Goal: Find contact information: Find contact information

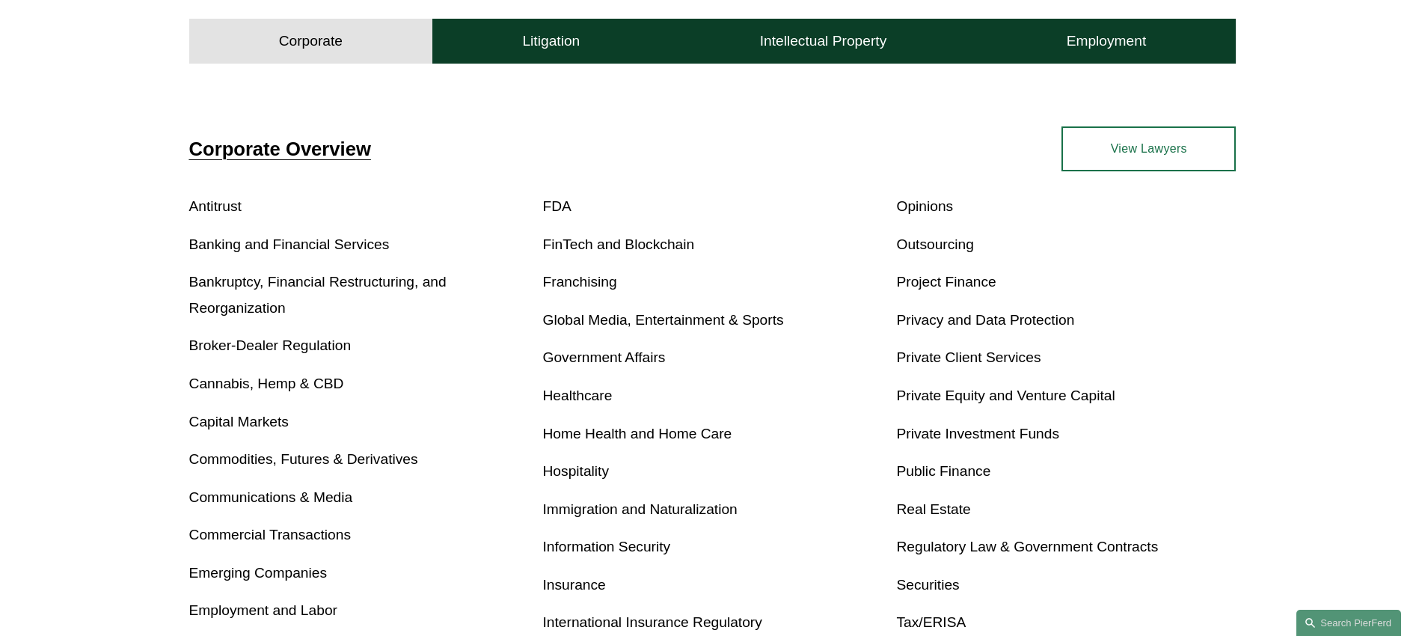
scroll to position [488, 0]
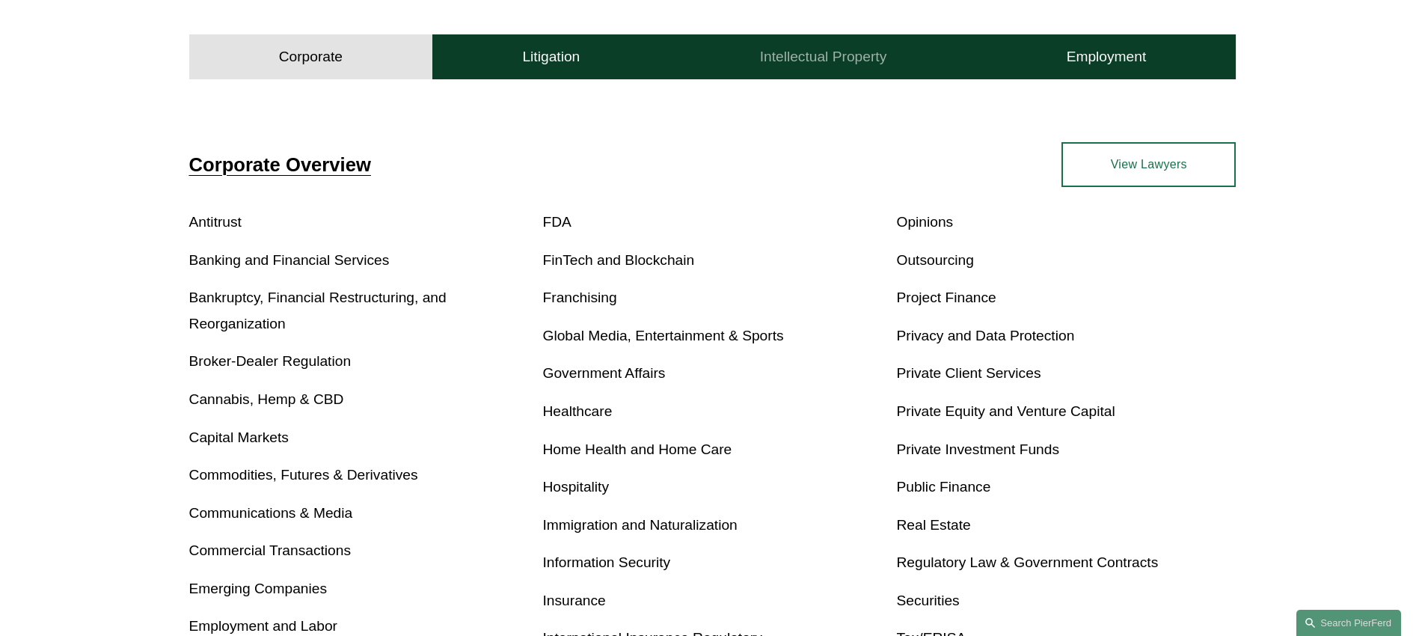
click at [850, 65] on h4 "Intellectual Property" at bounding box center [823, 57] width 127 height 18
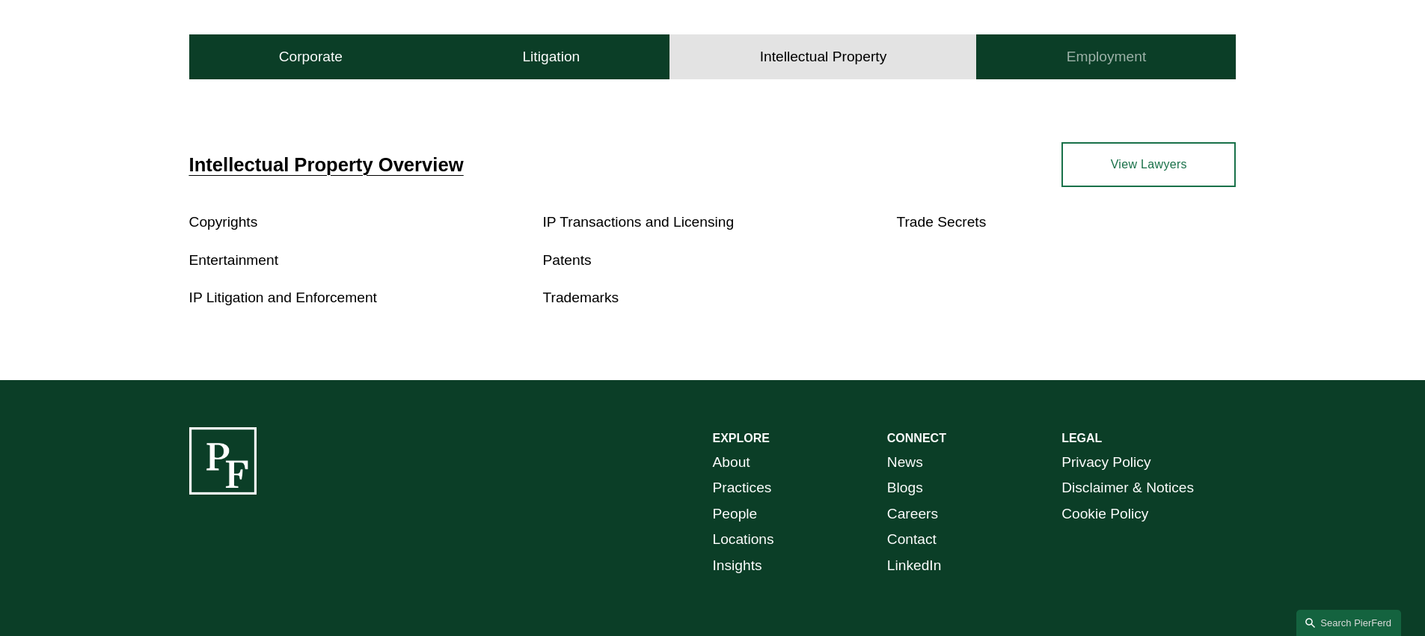
click at [1050, 55] on button "Employment" at bounding box center [1106, 56] width 260 height 45
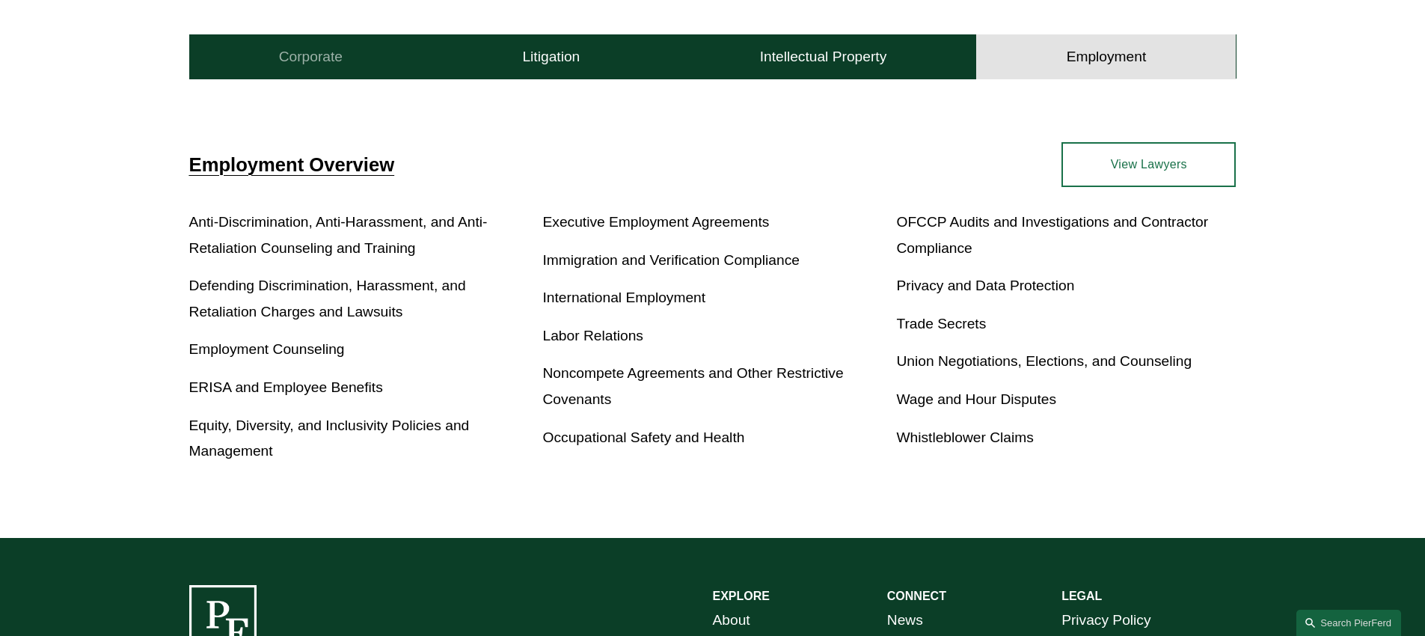
click at [398, 64] on button "Corporate" at bounding box center [311, 56] width 244 height 45
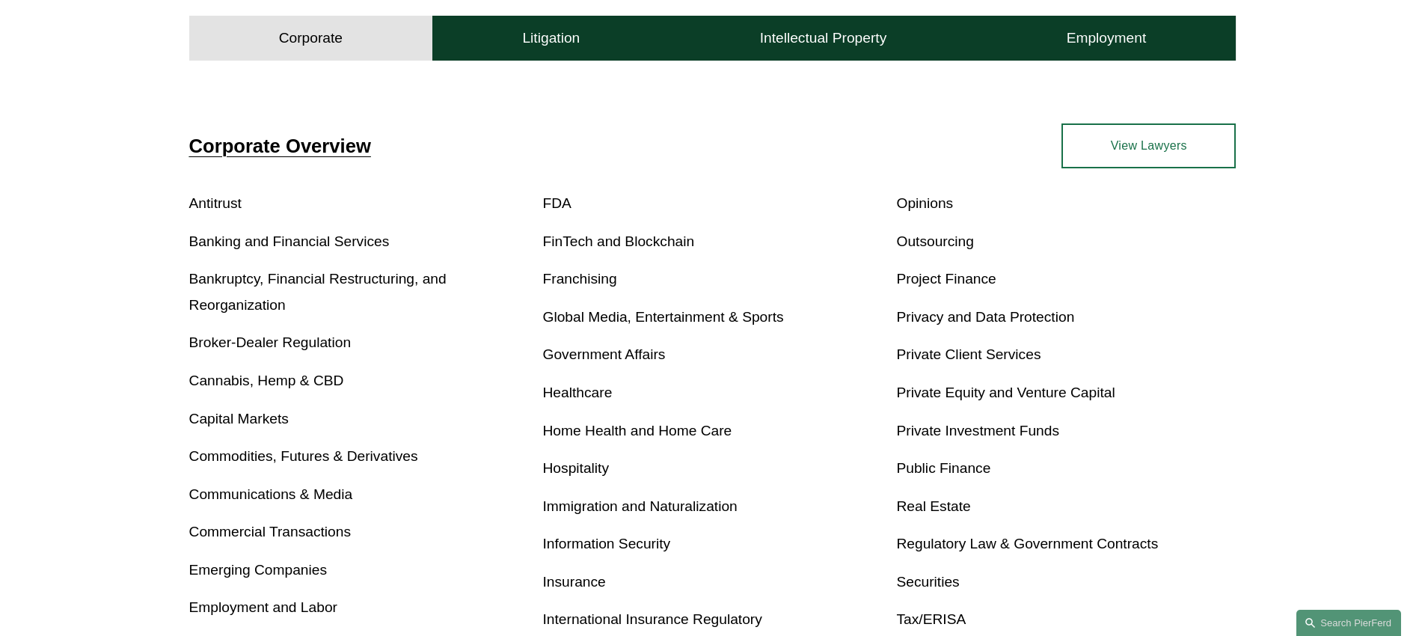
scroll to position [0, 0]
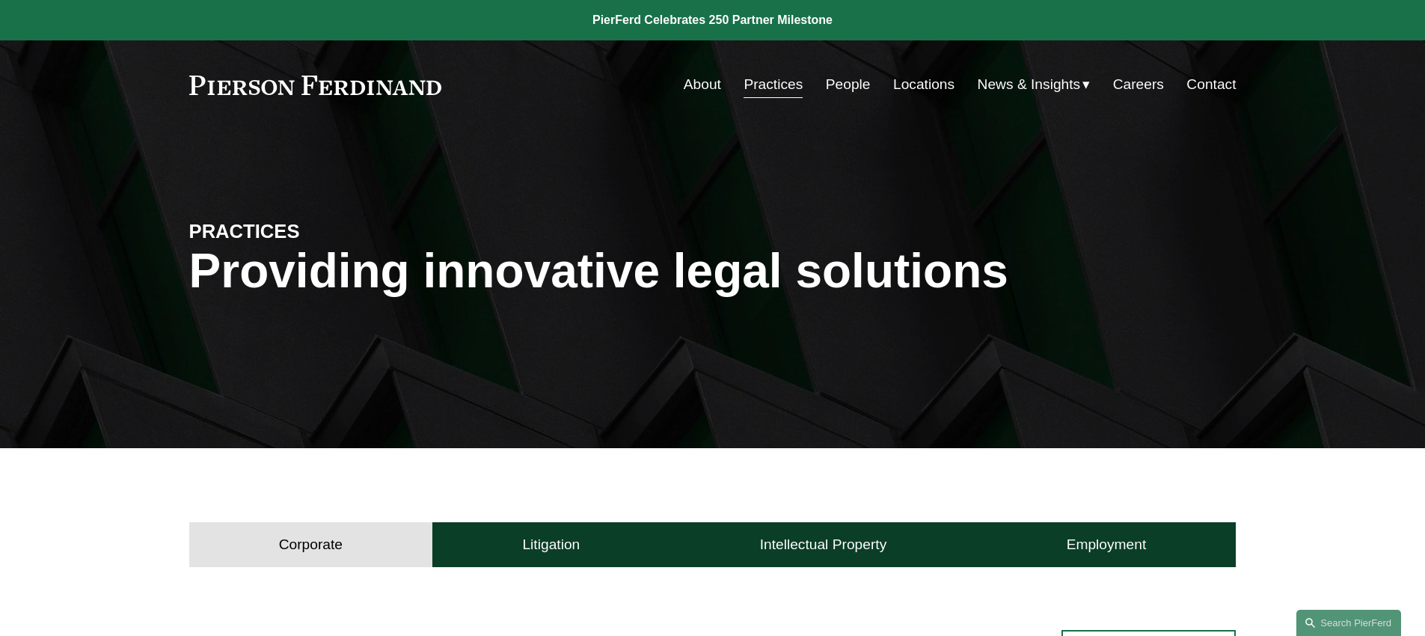
click at [909, 83] on link "Locations" at bounding box center [923, 84] width 61 height 28
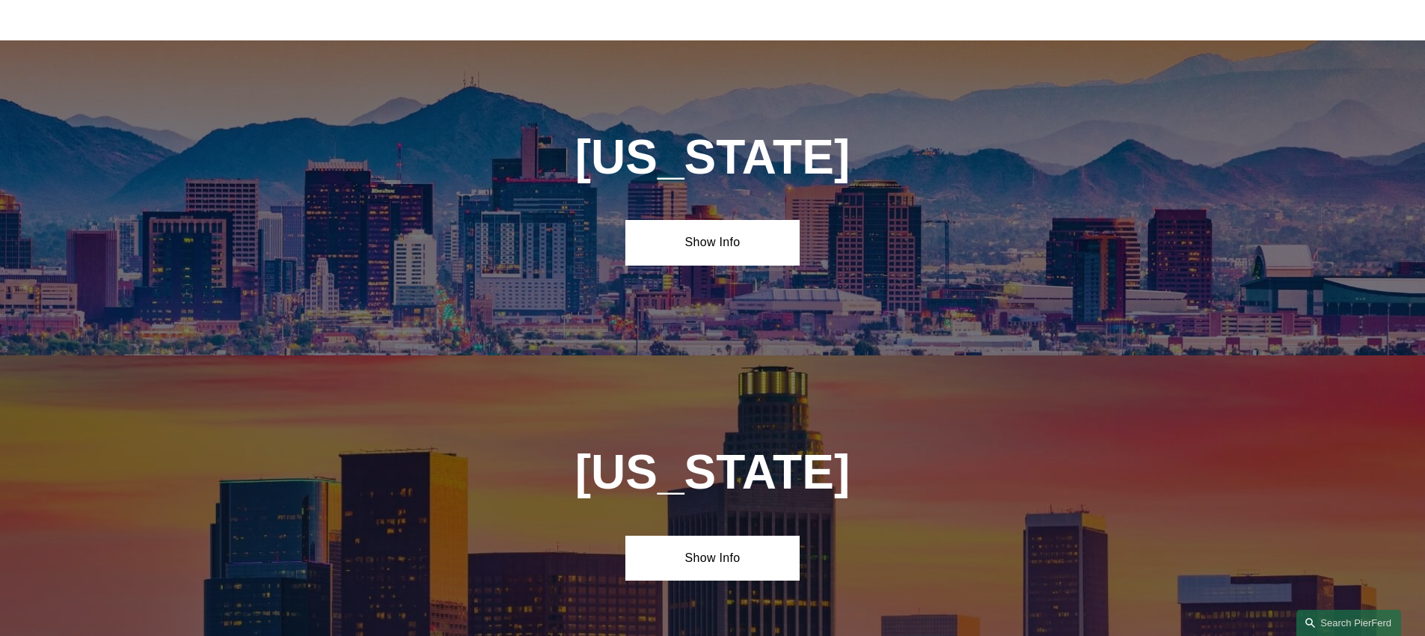
scroll to position [952, 0]
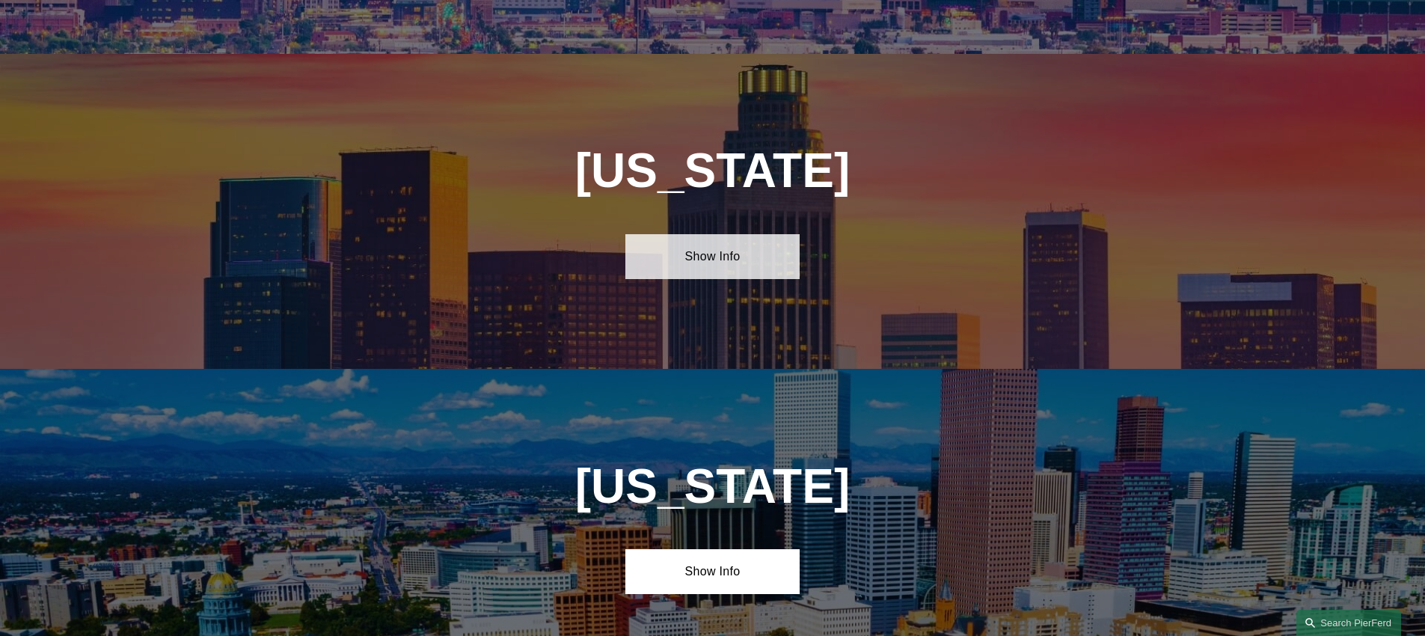
click at [689, 254] on link "Show Info" at bounding box center [712, 256] width 174 height 45
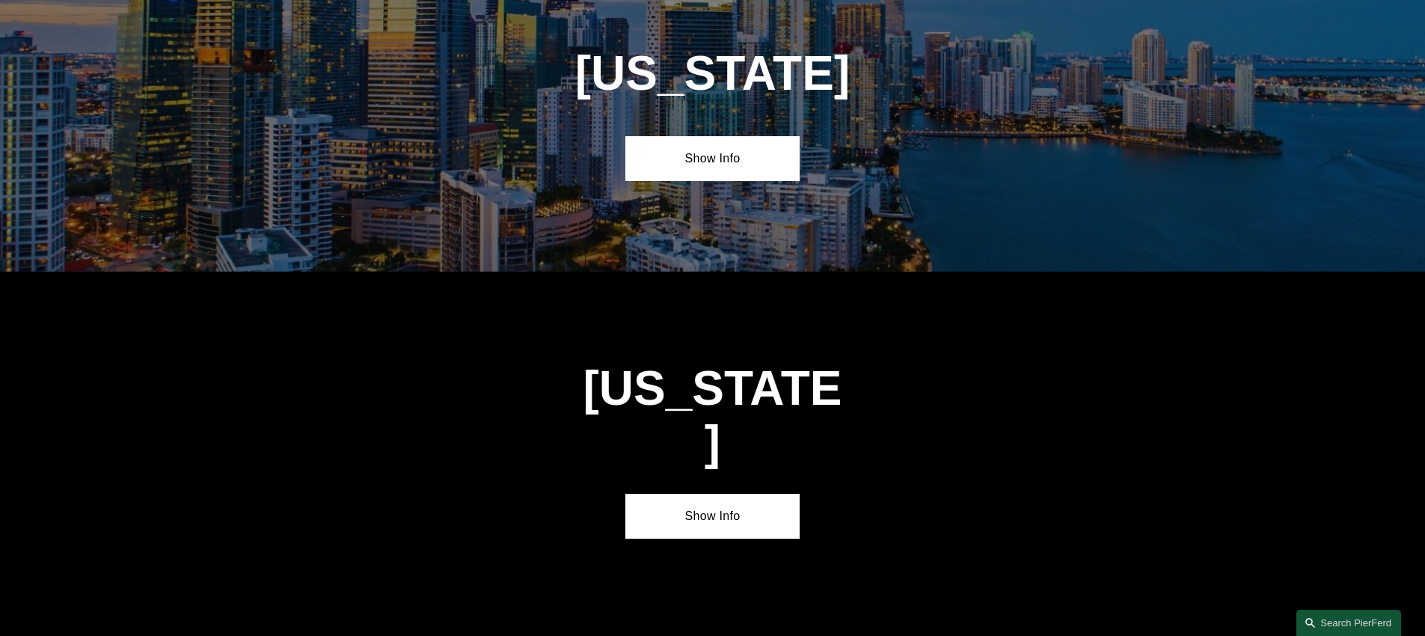
scroll to position [2534, 0]
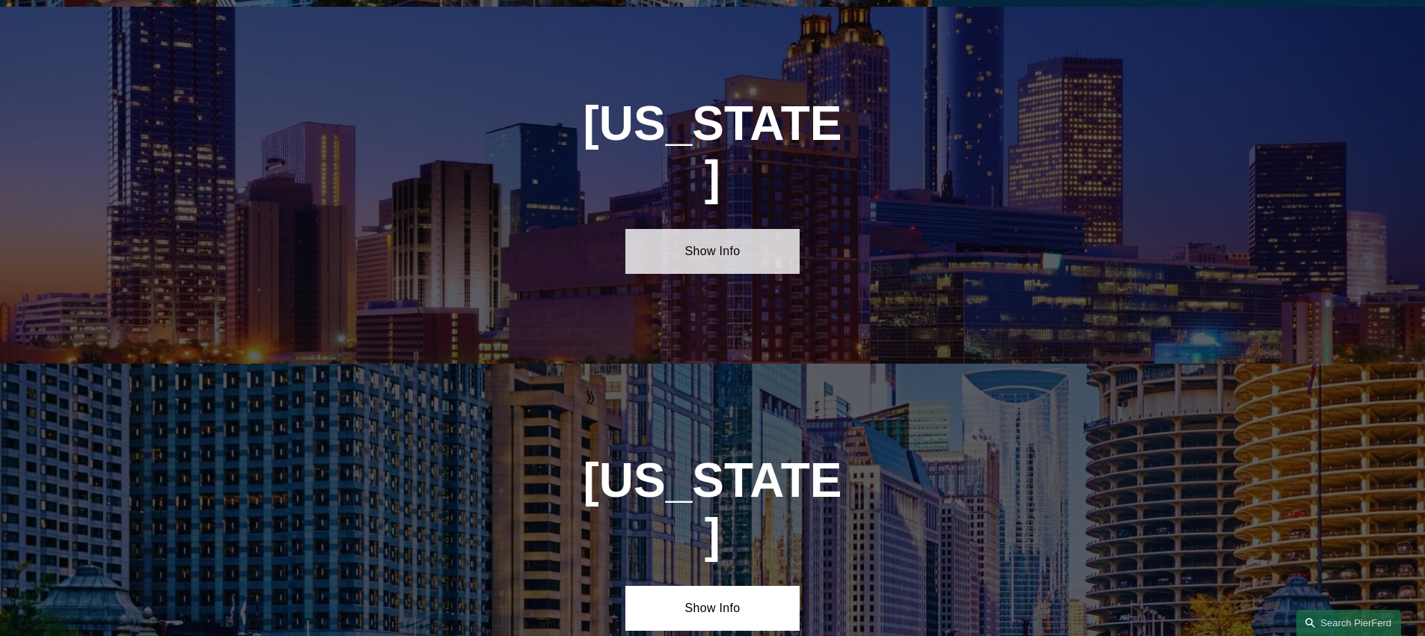
click at [687, 229] on link "Show Info" at bounding box center [712, 251] width 174 height 45
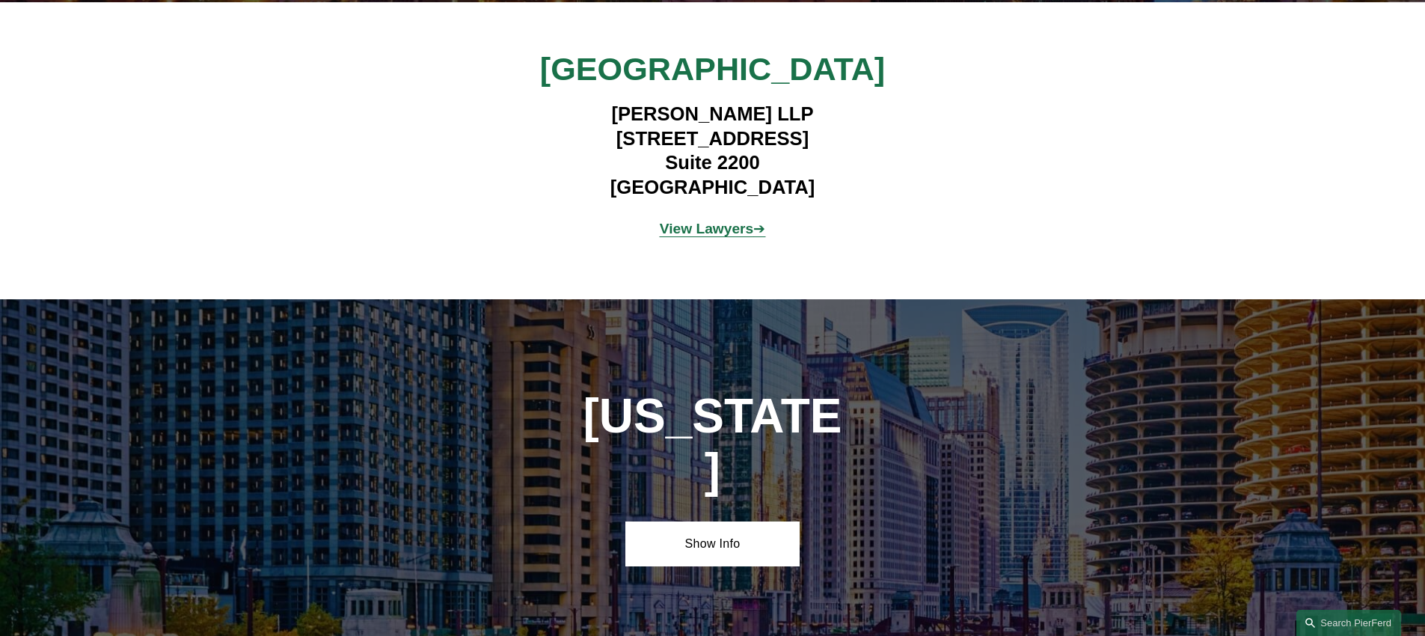
scroll to position [3039, 0]
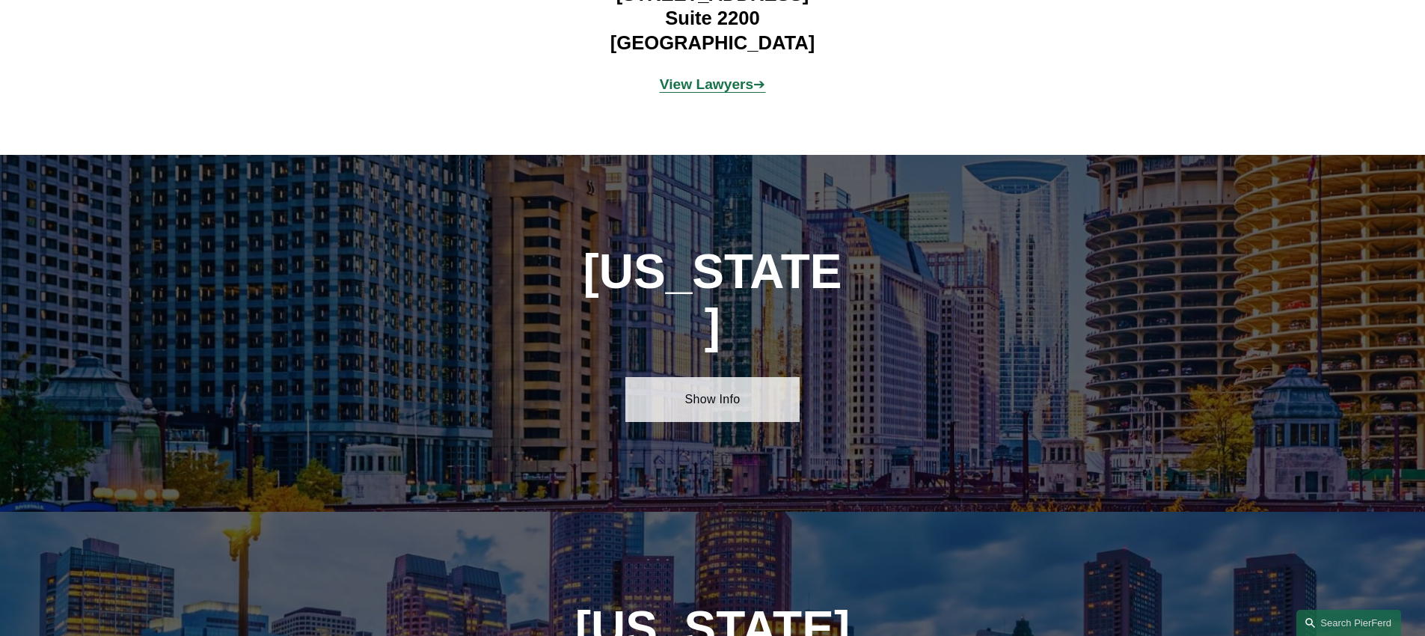
click at [697, 377] on link "Show Info" at bounding box center [712, 399] width 174 height 45
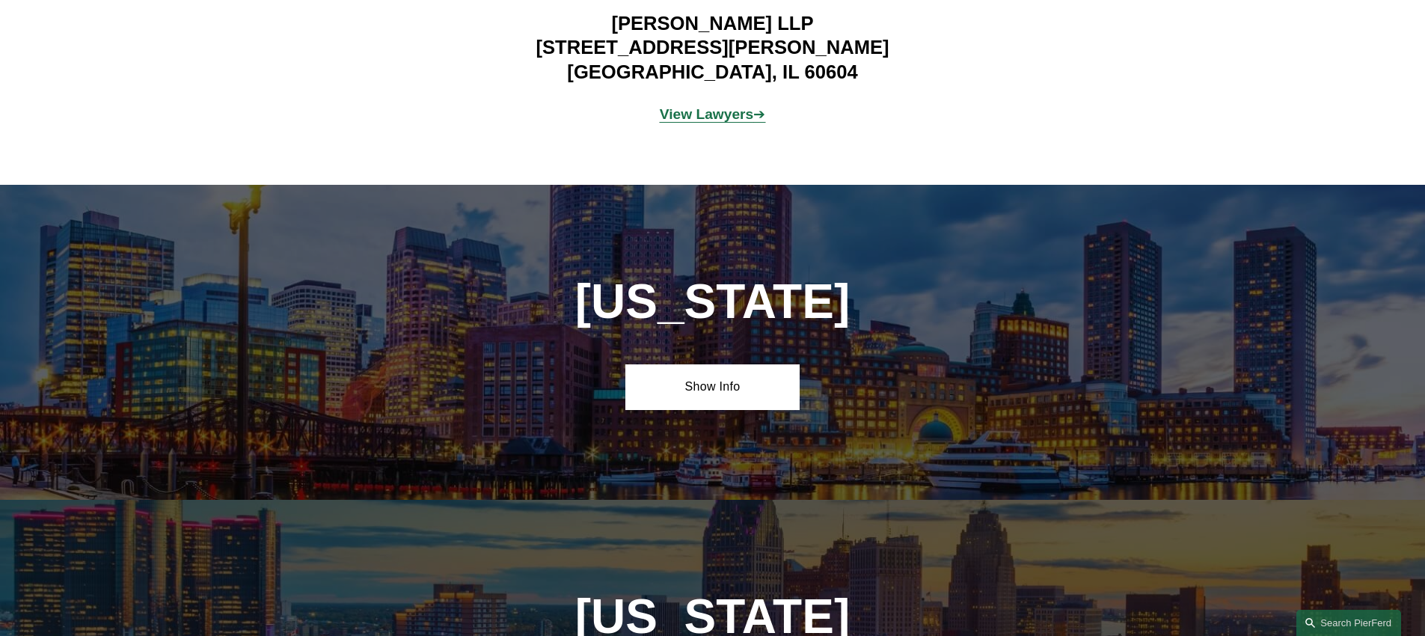
scroll to position [3653, 0]
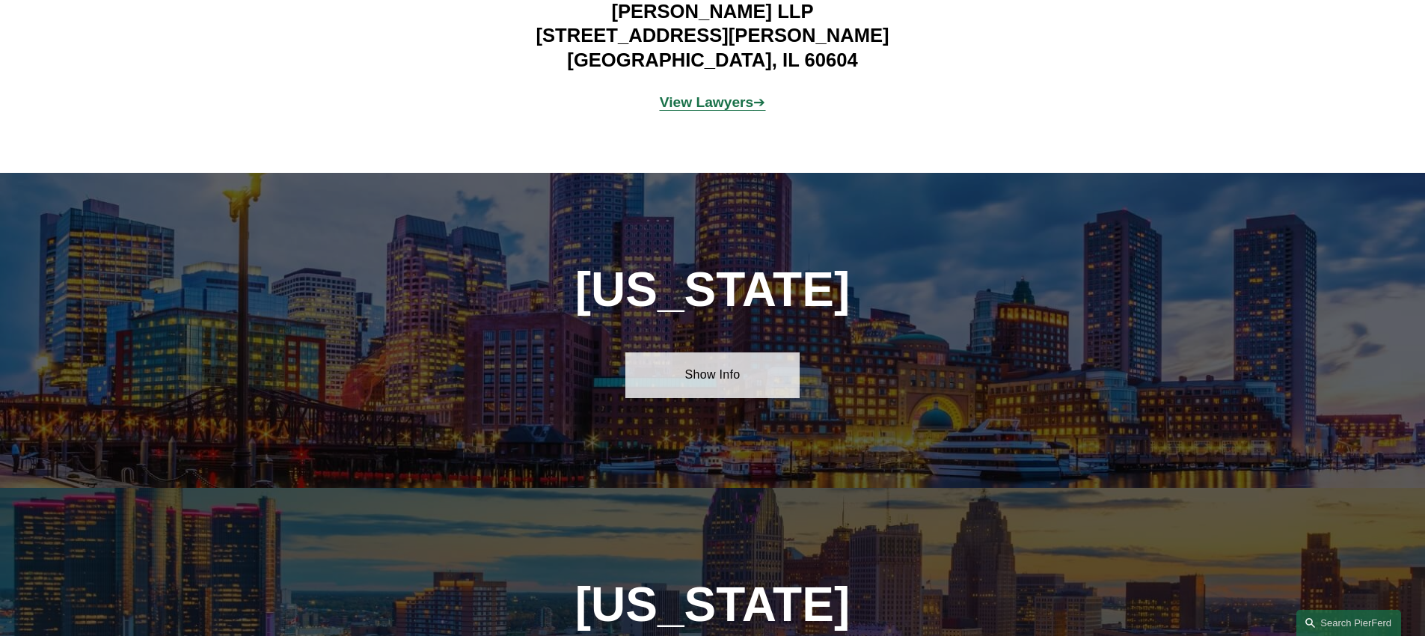
click at [722, 352] on link "Show Info" at bounding box center [712, 374] width 174 height 45
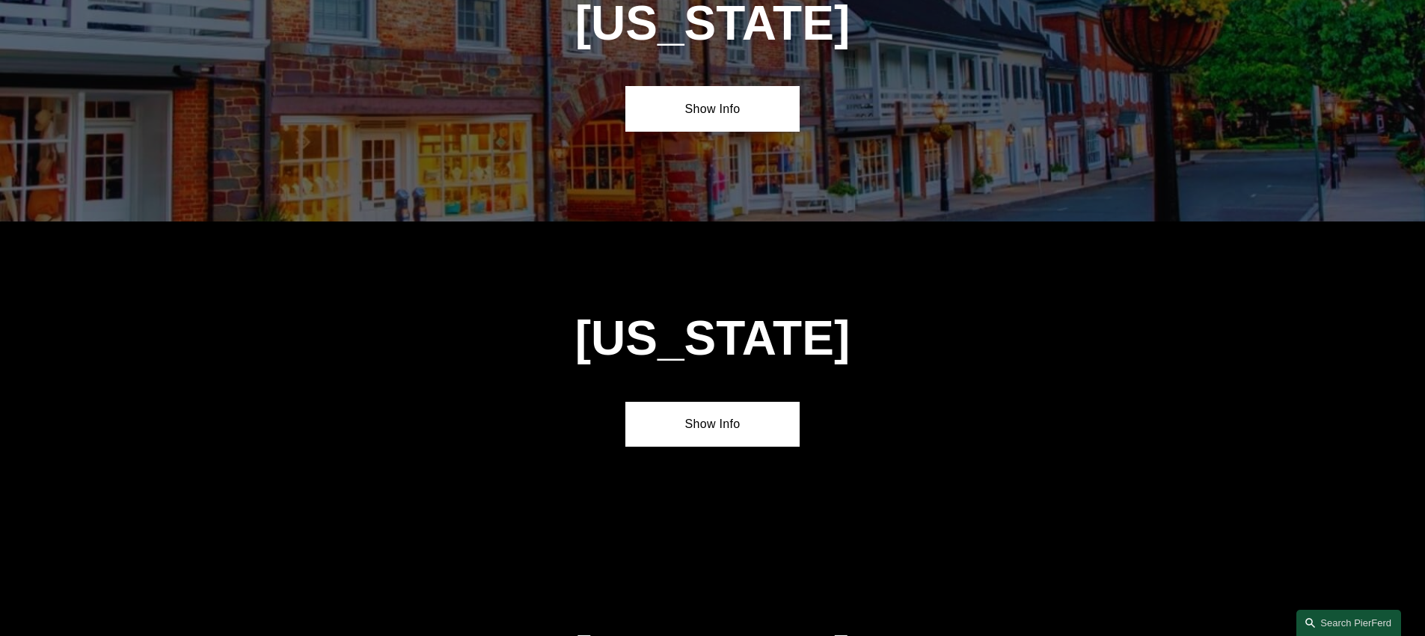
scroll to position [4842, 0]
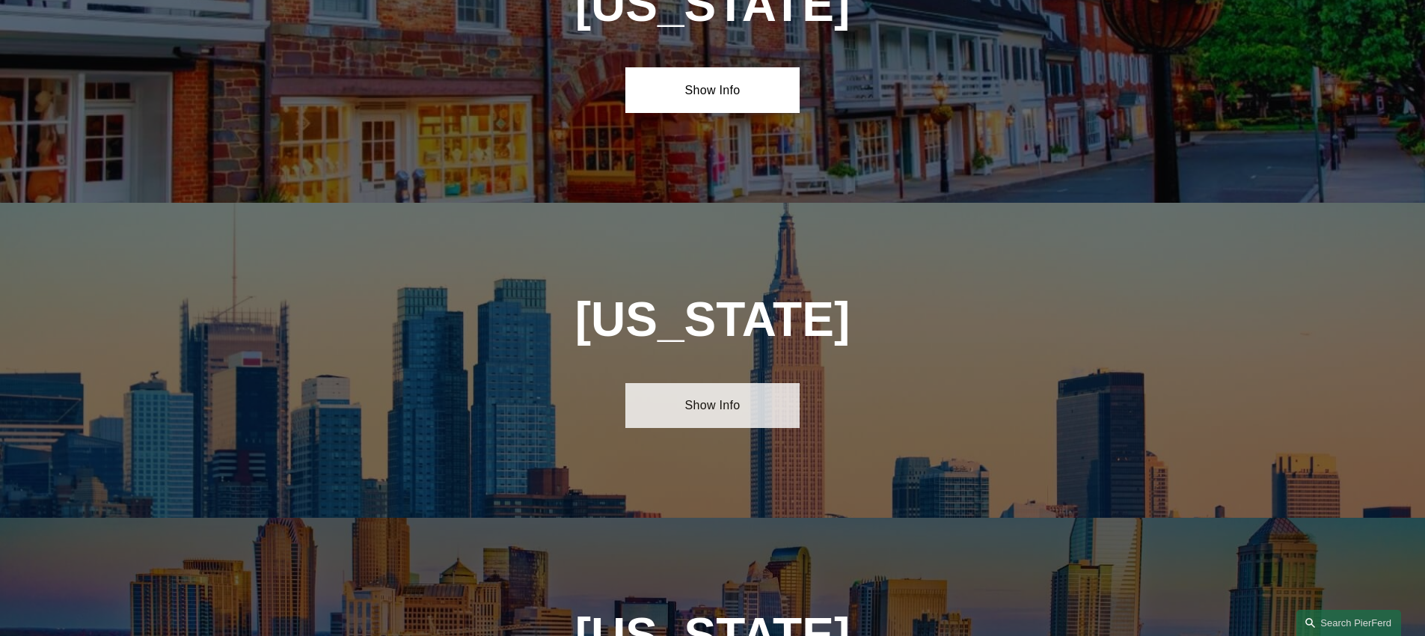
click at [672, 383] on link "Show Info" at bounding box center [712, 405] width 174 height 45
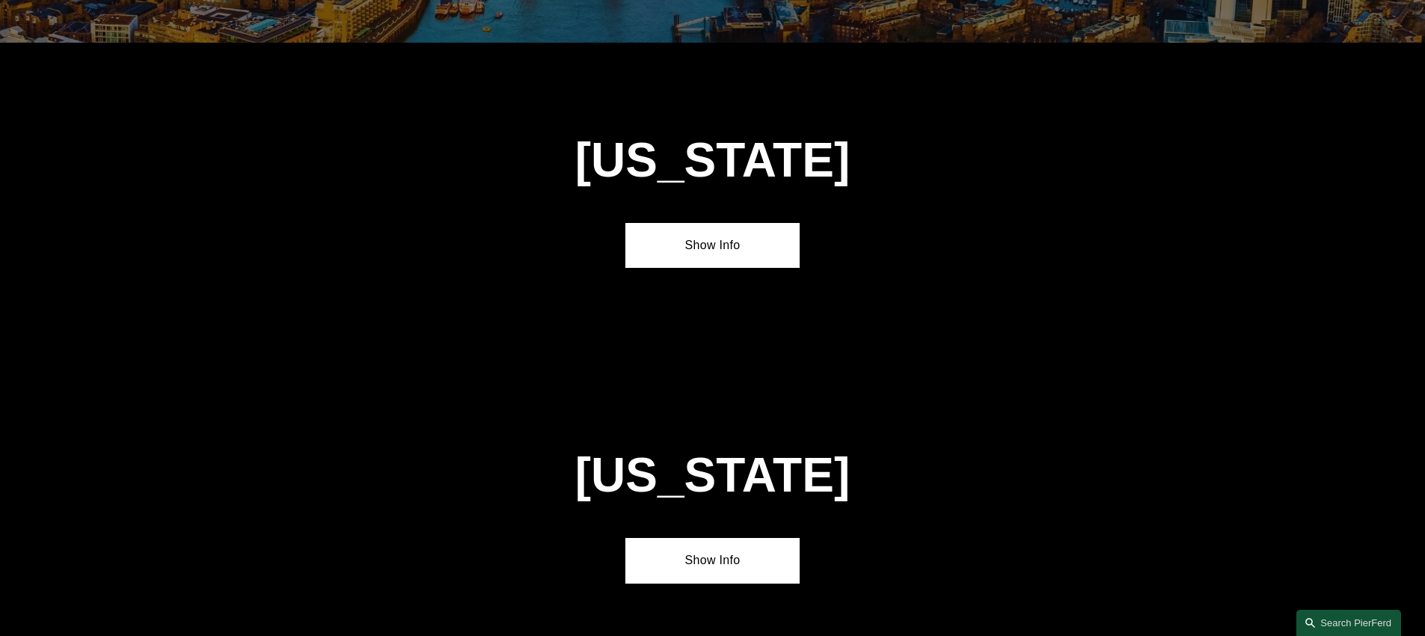
scroll to position [7254, 0]
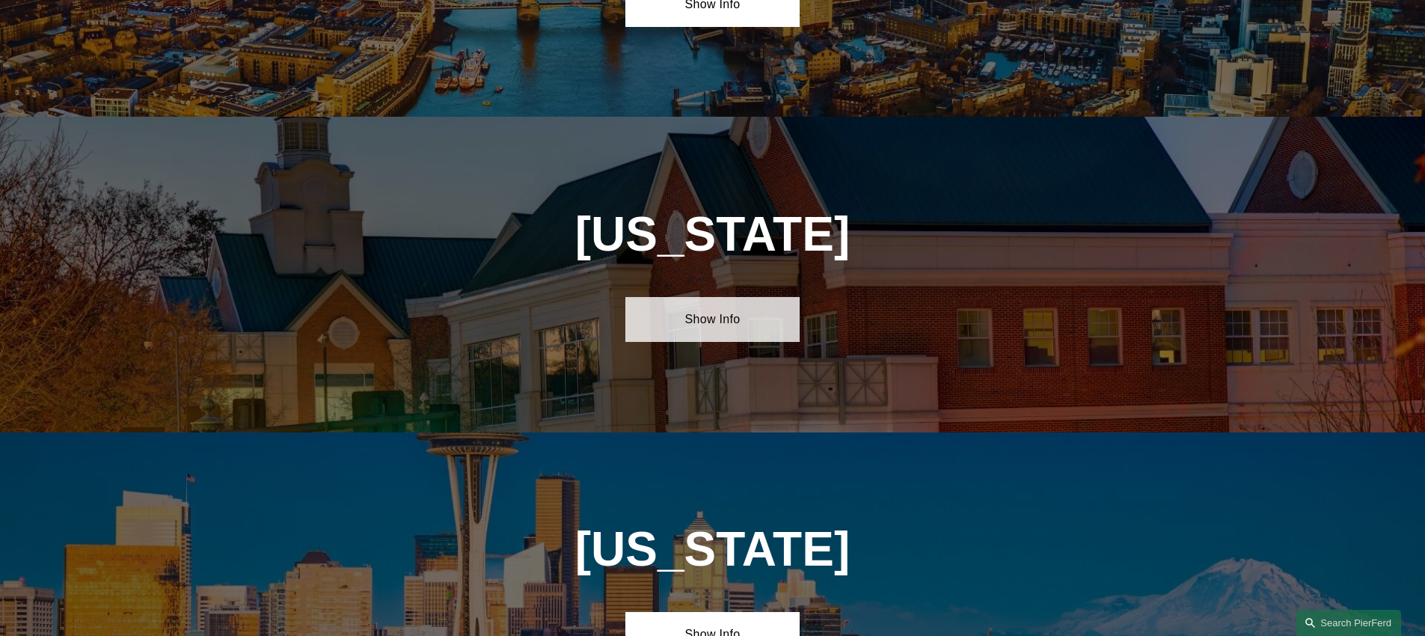
click at [707, 297] on link "Show Info" at bounding box center [712, 319] width 174 height 45
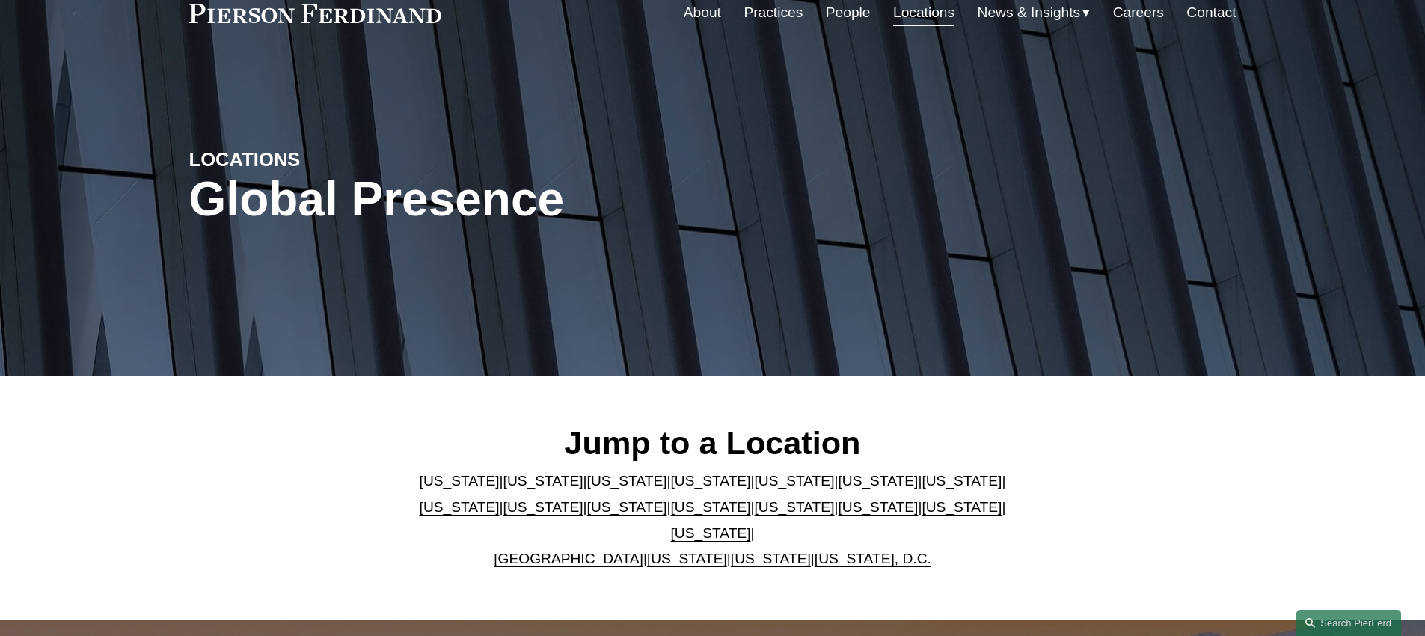
scroll to position [0, 0]
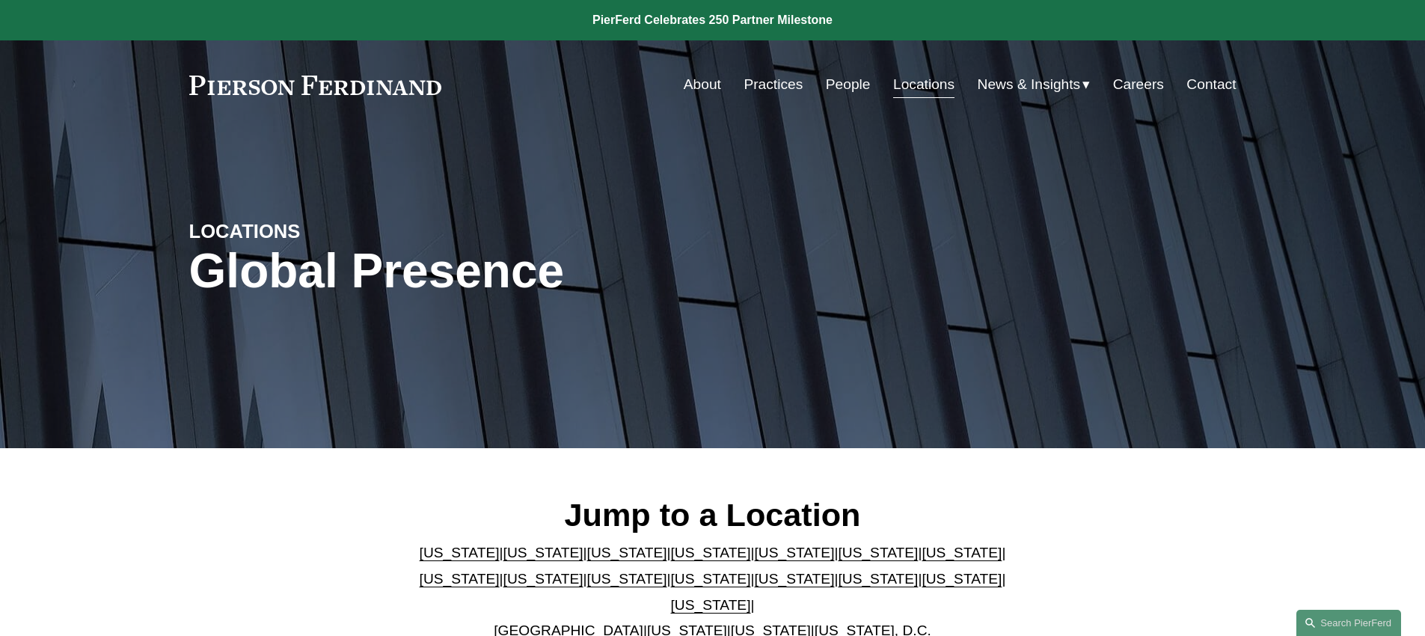
click at [1218, 87] on link "Contact" at bounding box center [1210, 84] width 49 height 28
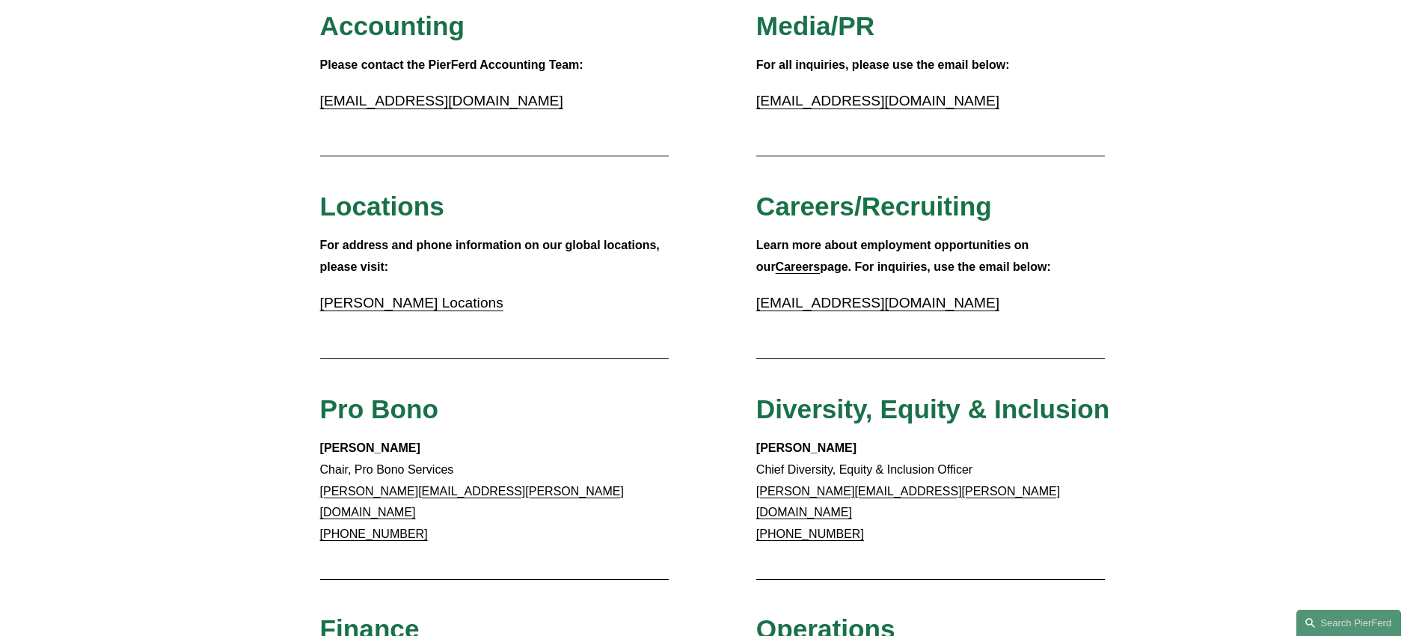
scroll to position [393, 0]
